Goal: Transaction & Acquisition: Purchase product/service

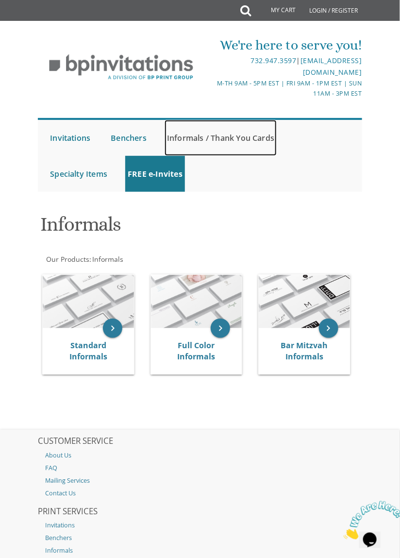
click at [270, 133] on link "Informals / Thank You Cards" at bounding box center [221, 138] width 112 height 36
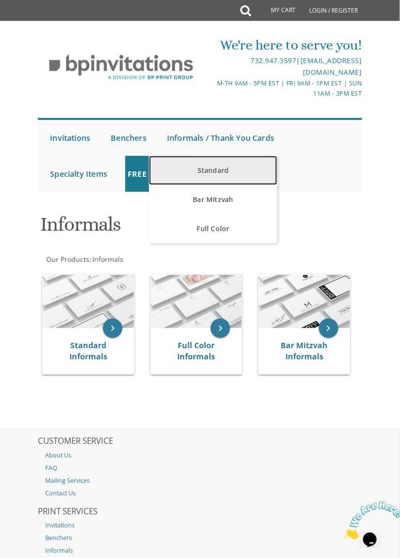
click at [221, 167] on link "Standard" at bounding box center [213, 170] width 128 height 29
